Goal: Navigation & Orientation: Find specific page/section

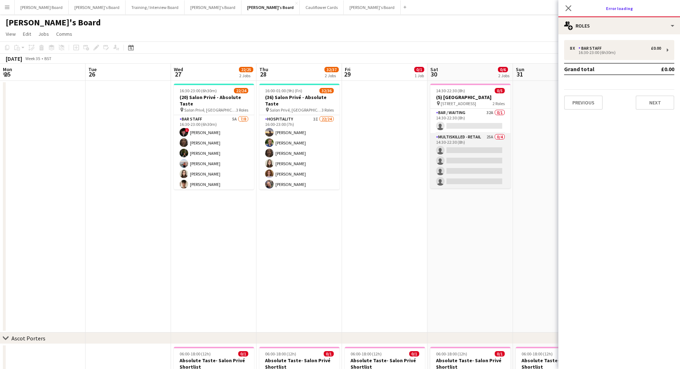
scroll to position [0, 264]
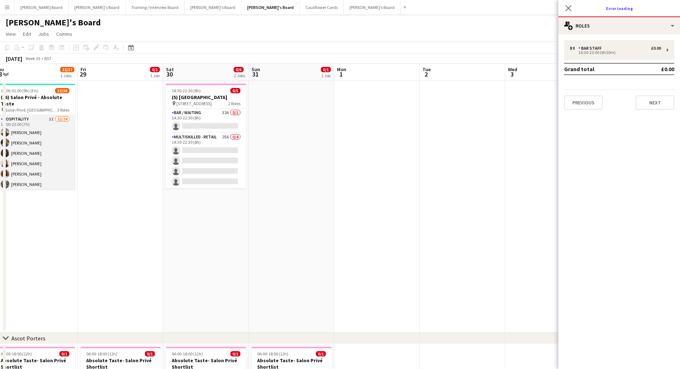
drag, startPoint x: 27, startPoint y: 130, endPoint x: 31, endPoint y: 127, distance: 5.3
click at [28, 130] on app-card-role "Hospitality 3I 22/24 16:00-23:00 (7h) Harry Thomas Joseph Day shona irvine Hann…" at bounding box center [35, 246] width 80 height 263
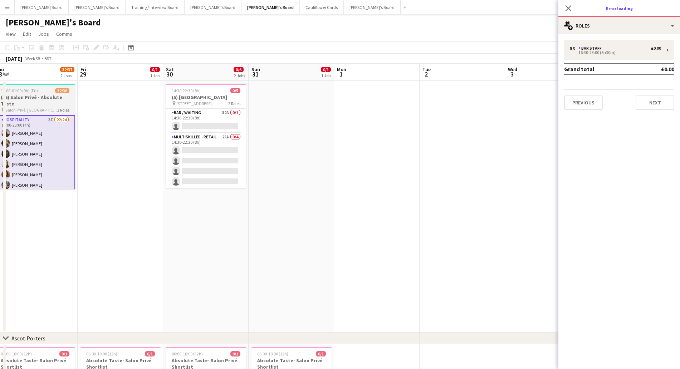
scroll to position [0, 263]
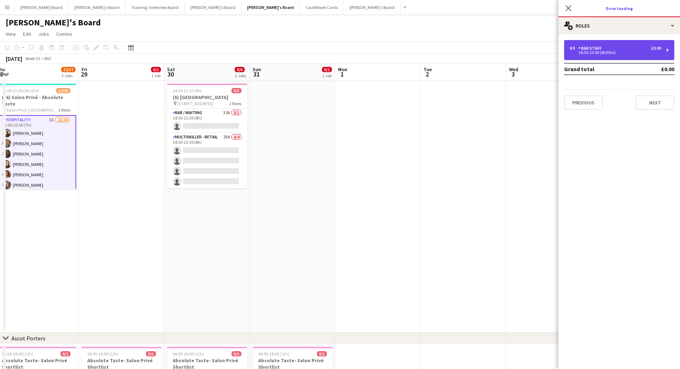
click at [589, 57] on div "8 x BAR STAFF £0.00 16:30-23:00 (6h30m)" at bounding box center [619, 50] width 110 height 20
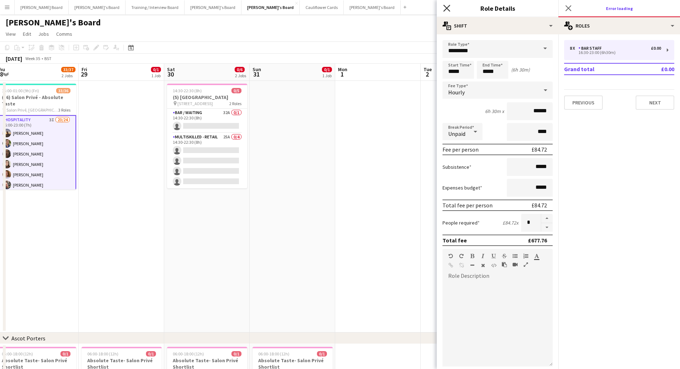
click at [445, 8] on icon "Close pop-in" at bounding box center [446, 8] width 7 height 7
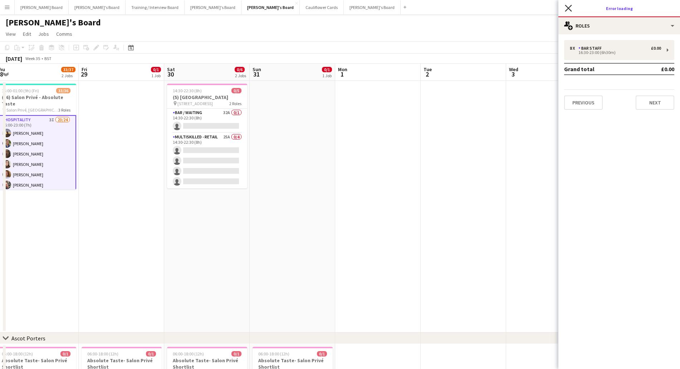
drag, startPoint x: 566, startPoint y: 6, endPoint x: 495, endPoint y: 51, distance: 84.7
click at [566, 7] on icon "Close pop-in" at bounding box center [568, 8] width 6 height 6
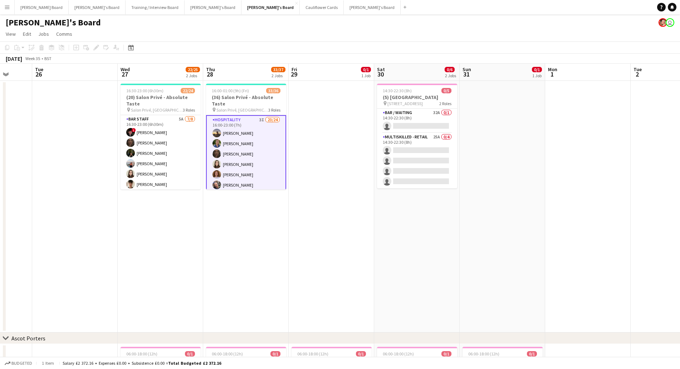
scroll to position [0, 224]
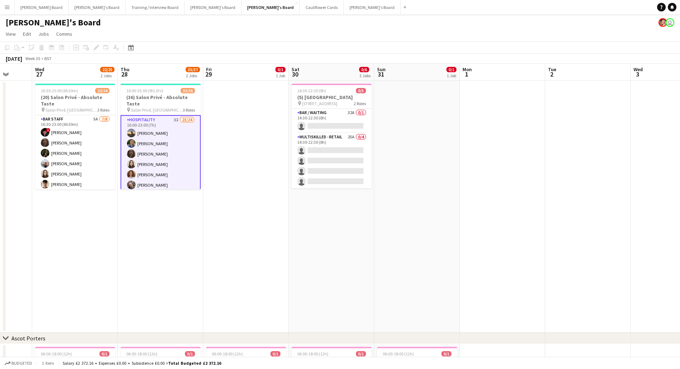
drag, startPoint x: 122, startPoint y: 202, endPoint x: 247, endPoint y: 248, distance: 132.4
click at [247, 248] on app-calendar-viewport "Sun 24 Mon 25 Tue 26 Wed 27 22/25 2 Jobs Thu 28 33/37 2 Jobs Fri 29 0/1 1 Job S…" at bounding box center [340, 290] width 680 height 453
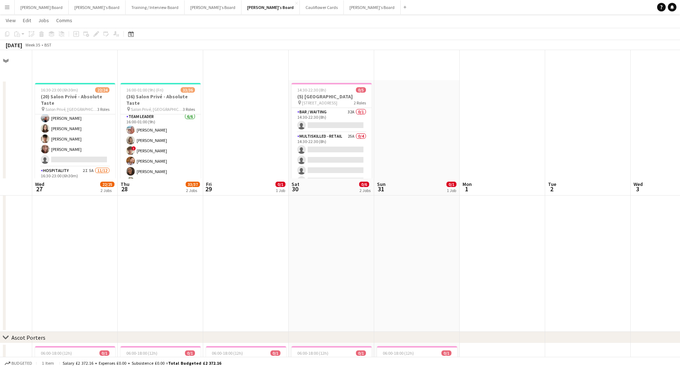
scroll to position [146, 0]
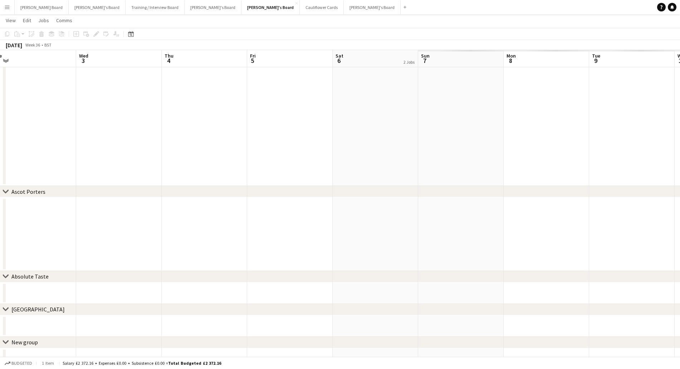
drag, startPoint x: 463, startPoint y: 153, endPoint x: 240, endPoint y: 180, distance: 224.7
click at [1, 149] on app-calendar-viewport "Sat 30 0/6 2 Jobs Sun 31 0/1 1 Job Mon 1 Tue 2 Wed 3 Thu 4 Fri 5 Sat 6 2 Jobs S…" at bounding box center [340, 126] width 680 height 488
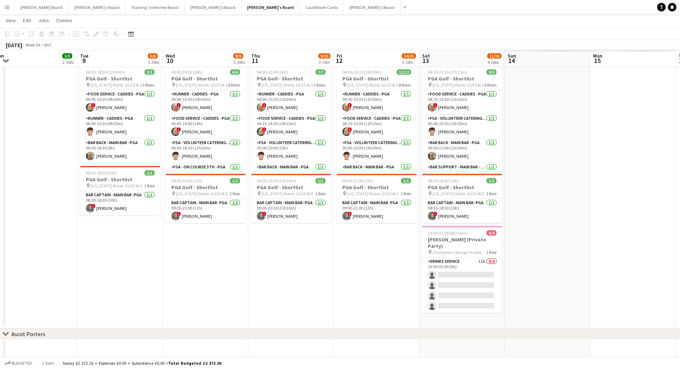
scroll to position [0, 222]
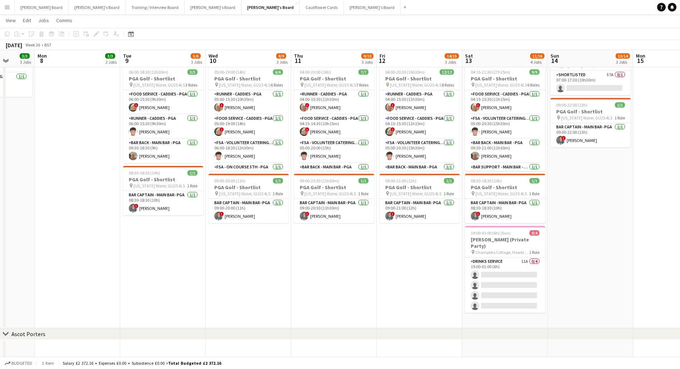
drag, startPoint x: 551, startPoint y: 143, endPoint x: 81, endPoint y: 147, distance: 469.7
click at [81, 147] on app-calendar-viewport "Fri 5 Sat 6 2 Jobs Sun 7 3/3 3 Jobs Mon 8 3/3 2 Jobs Tue 9 5/6 3 Jobs Wed 10 8/…" at bounding box center [340, 197] width 680 height 630
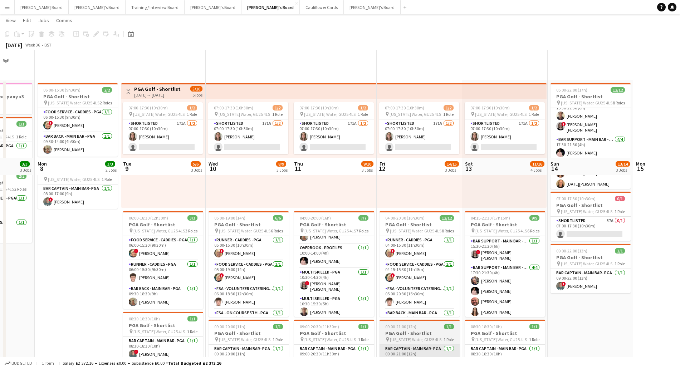
scroll to position [134, 0]
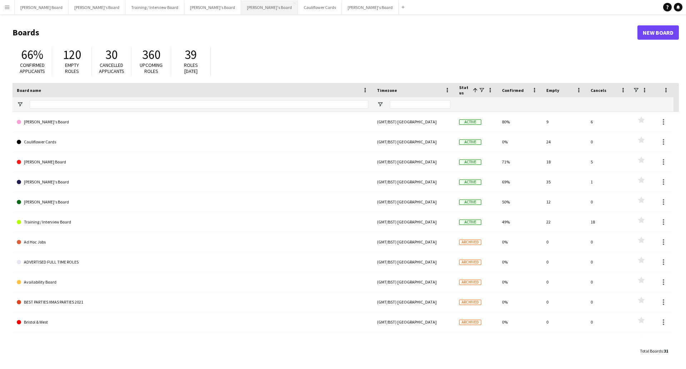
click at [241, 13] on button "[PERSON_NAME]'s Board Close" at bounding box center [269, 7] width 57 height 14
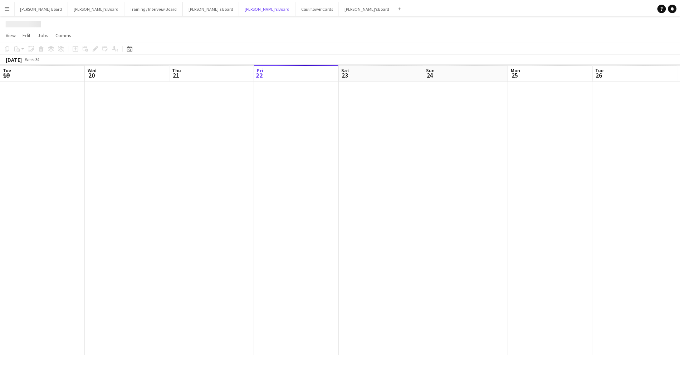
scroll to position [0, 171]
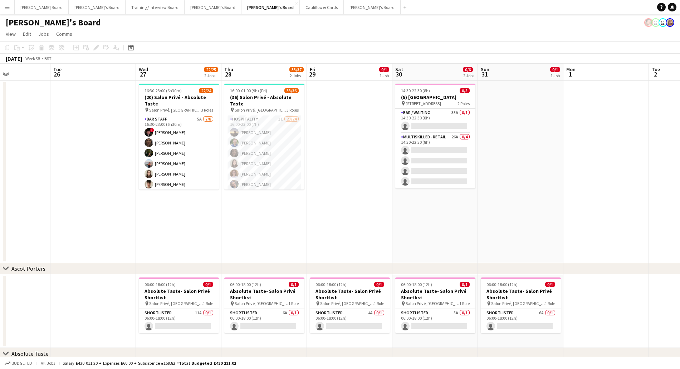
drag, startPoint x: 197, startPoint y: 142, endPoint x: 34, endPoint y: 119, distance: 165.0
click at [3, 112] on app-calendar-viewport "Sat 23 7/7 2 Jobs Sun 24 Mon 25 Tue 26 Wed 27 22/25 2 Jobs Thu 28 33/37 2 Jobs …" at bounding box center [340, 255] width 680 height 383
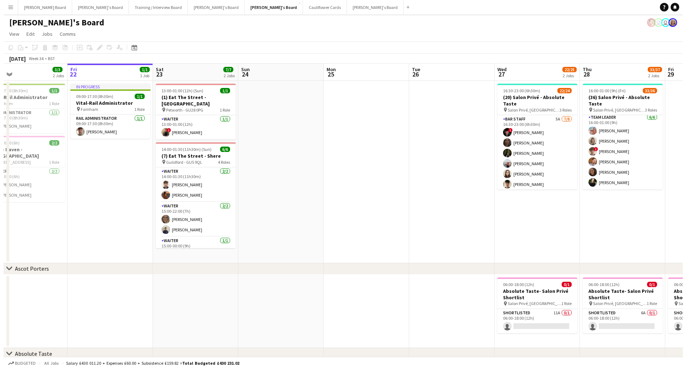
scroll to position [0, 227]
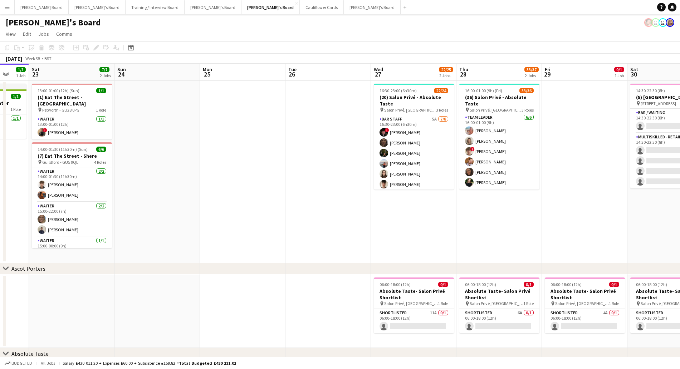
drag, startPoint x: 79, startPoint y: 135, endPoint x: 311, endPoint y: 174, distance: 235.3
click at [311, 174] on app-calendar-viewport "Wed 20 3/3 2 Jobs Thu 21 3/3 2 Jobs Fri 22 1/1 1 Job Sat 23 7/7 2 Jobs Sun 24 M…" at bounding box center [340, 255] width 680 height 383
click at [28, 7] on button "[PERSON_NAME] Board Close" at bounding box center [42, 7] width 54 height 14
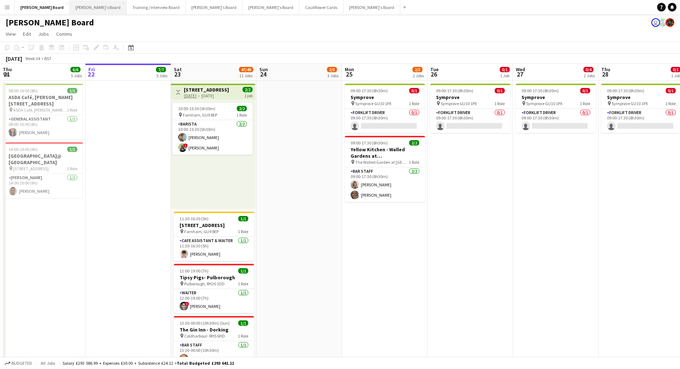
click at [70, 6] on button "[PERSON_NAME]'s Board Close" at bounding box center [98, 7] width 57 height 14
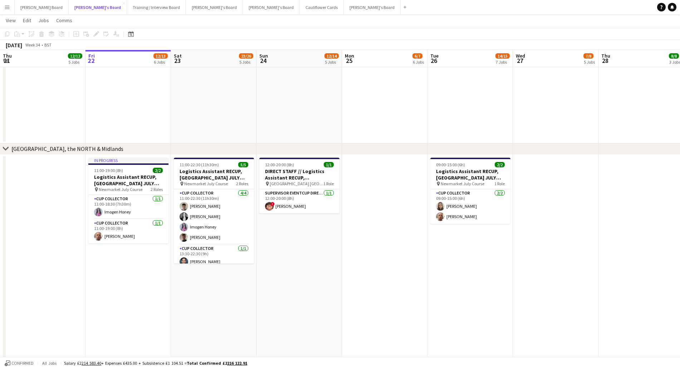
scroll to position [445, 0]
